Goal: Navigation & Orientation: Find specific page/section

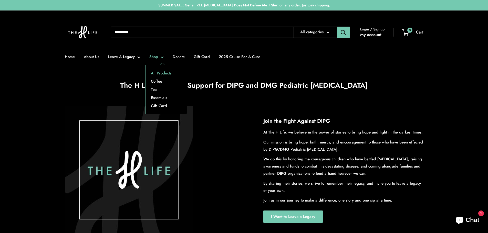
click at [161, 71] on link "All Products" at bounding box center [166, 73] width 41 height 8
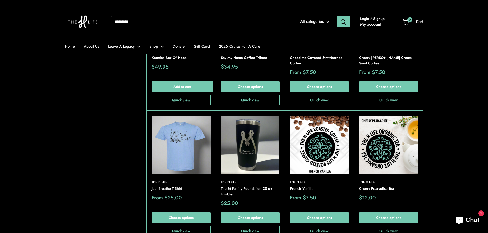
scroll to position [782, 0]
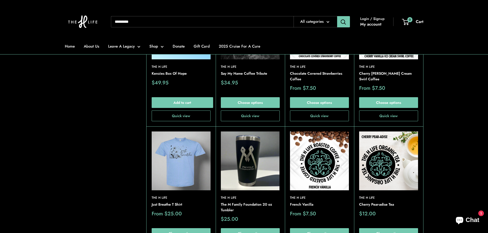
drag, startPoint x: 487, startPoint y: 127, endPoint x: 490, endPoint y: 152, distance: 25.5
click at [487, 152] on html "Skip to content SUMMER SALE: Get a FREE [MEDICAL_DATA] Does Not Define Me T Shi…" at bounding box center [244, 81] width 488 height 1726
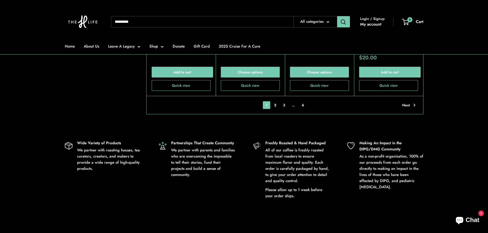
scroll to position [1217, 0]
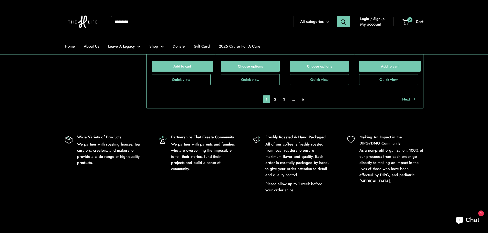
click at [406, 95] on link "Next" at bounding box center [408, 99] width 13 height 8
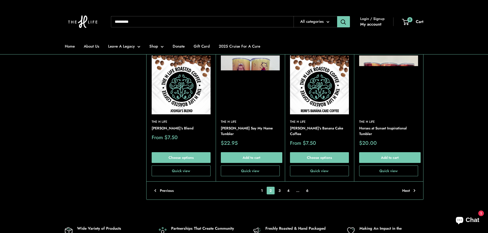
scroll to position [1181, 0]
